Goal: Check status: Check status

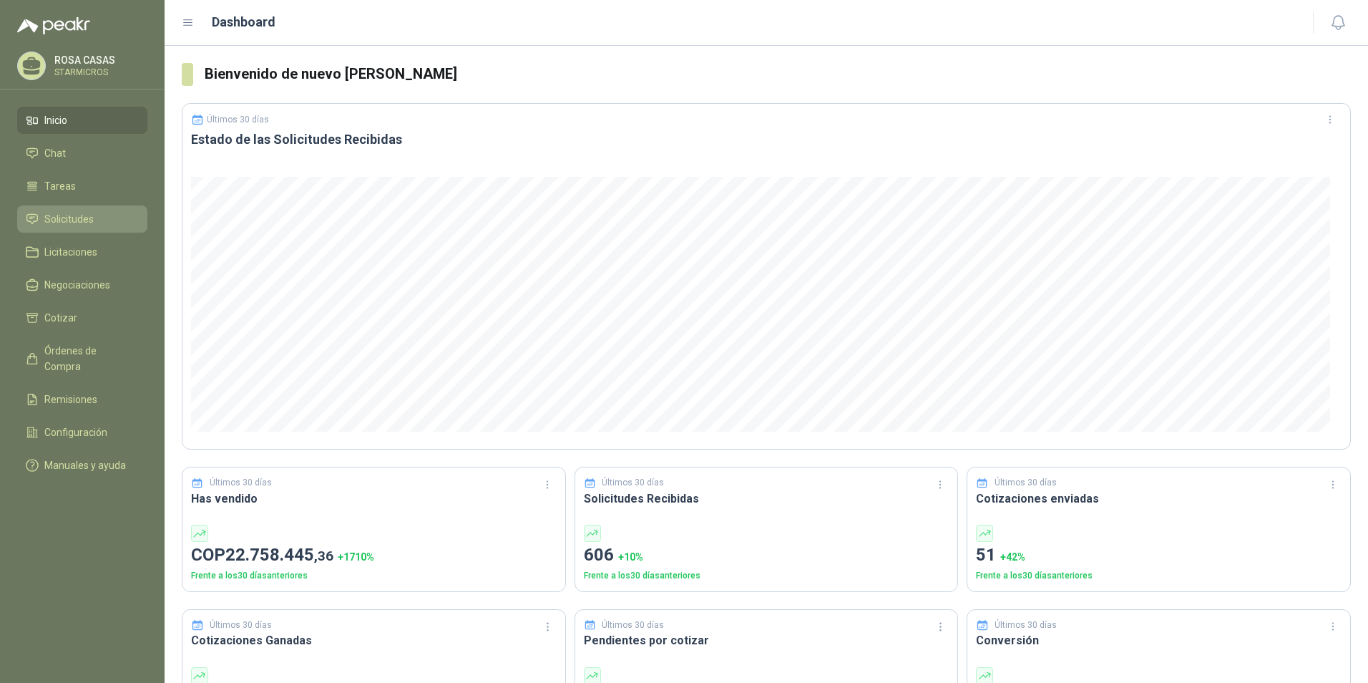
click at [81, 220] on span "Solicitudes" at bounding box center [68, 219] width 49 height 16
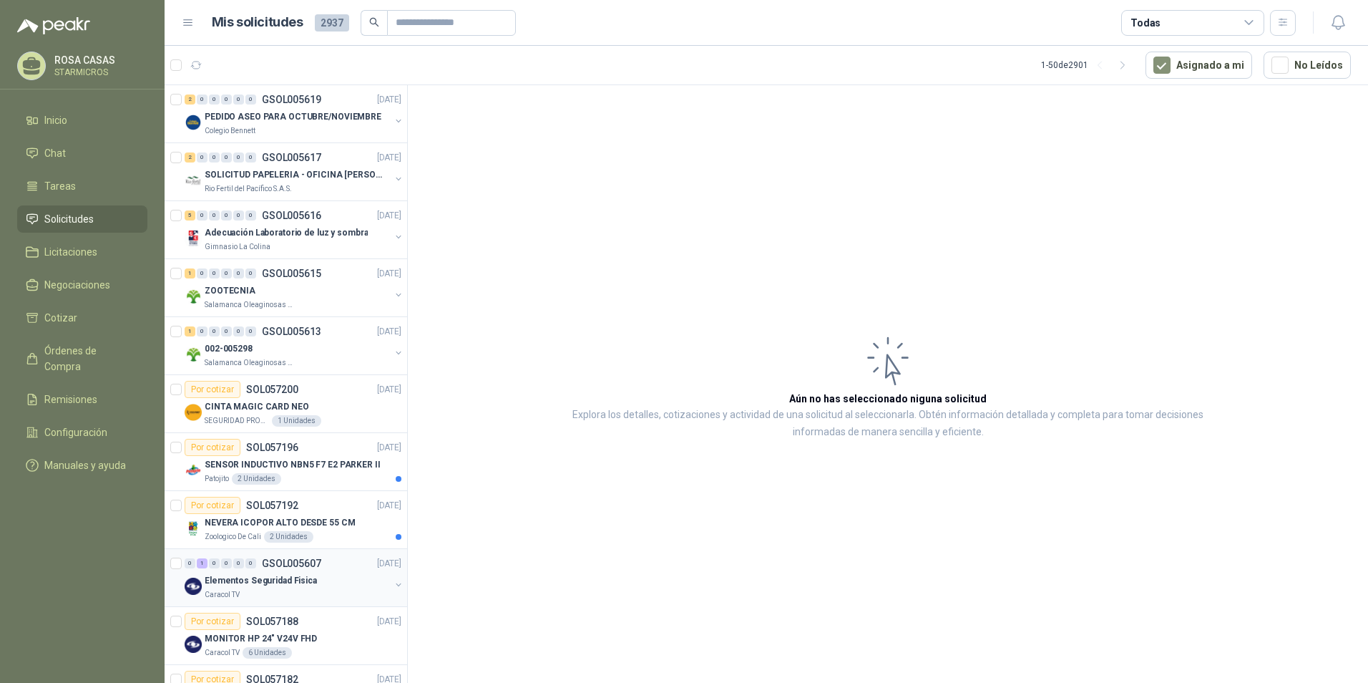
click at [298, 580] on p "Elementos Seguridad Fisica" at bounding box center [261, 581] width 112 height 14
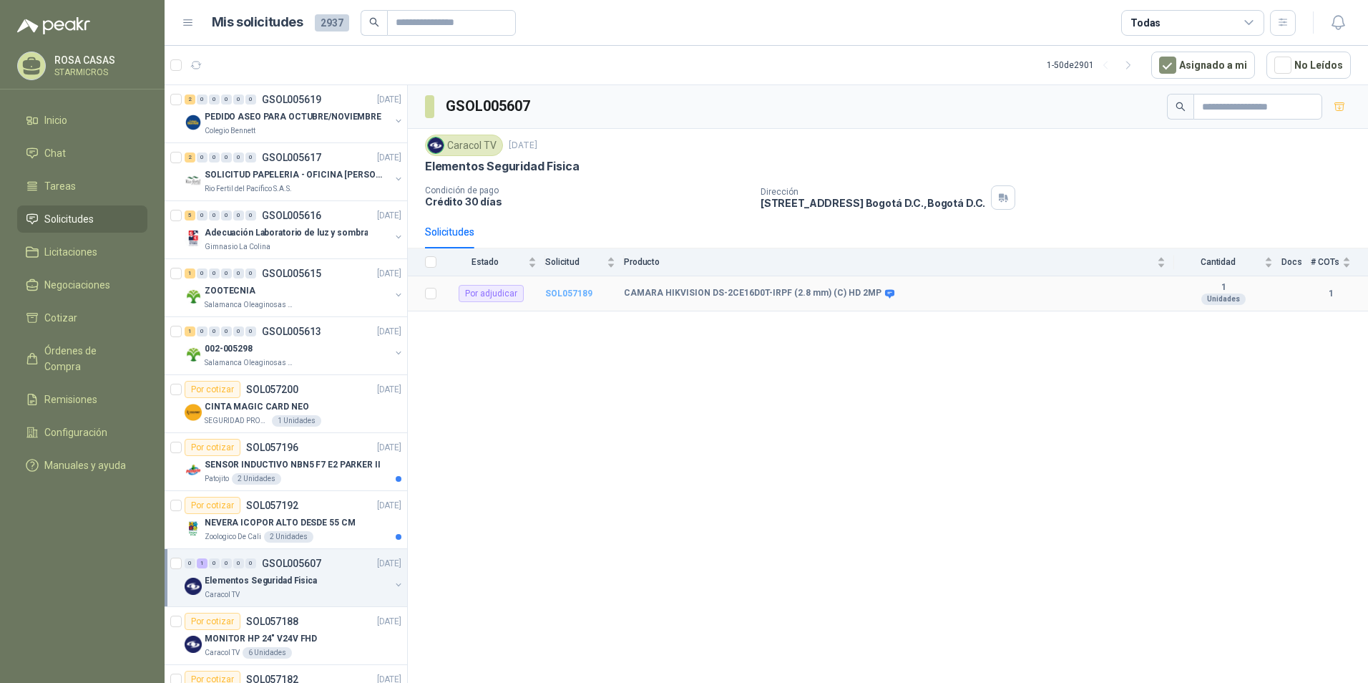
click at [578, 296] on b "SOL057189" at bounding box center [568, 293] width 47 height 10
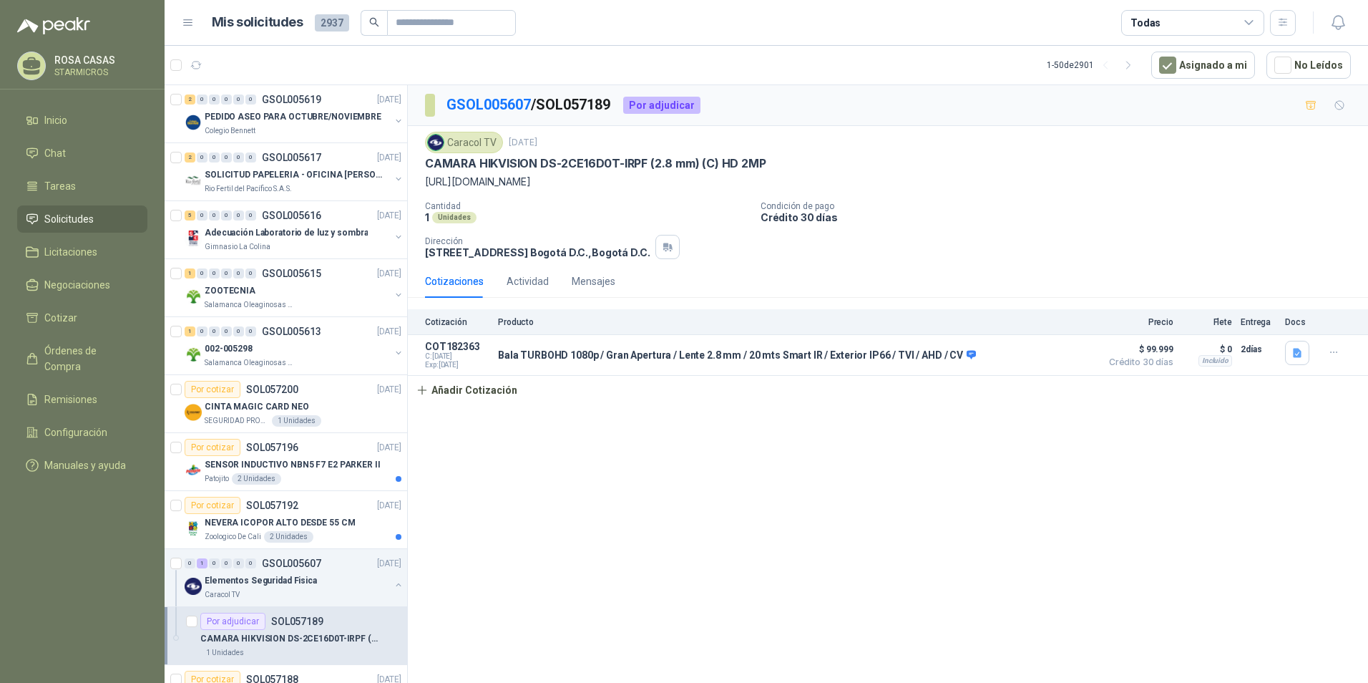
click at [979, 442] on div "GSOL005607 / SOL057189 Por adjudicar Caracol TV [DATE] CAMARA HIKVISION DS-2CE1…" at bounding box center [888, 386] width 960 height 602
